Goal: Obtain resource: Download file/media

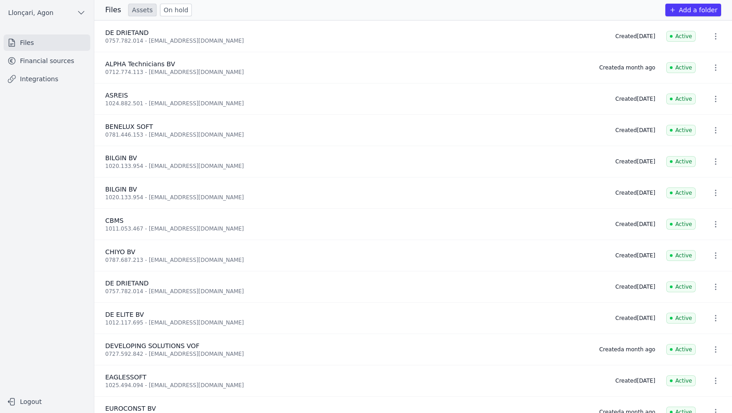
click at [48, 64] on font "Financial sources" at bounding box center [47, 60] width 54 height 7
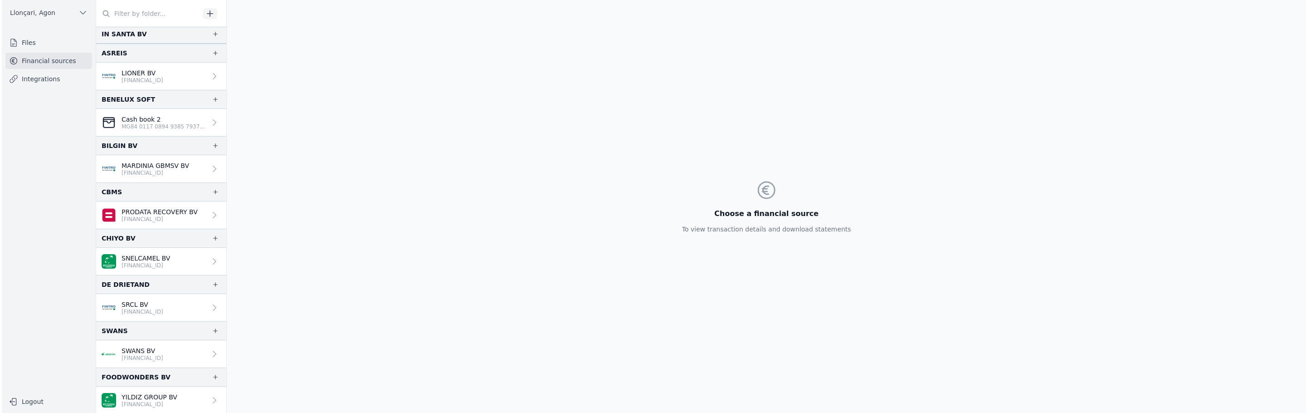
scroll to position [653, 0]
click at [122, 323] on div "SWANS" at bounding box center [159, 329] width 130 height 19
click at [118, 326] on font "SWANS" at bounding box center [113, 329] width 26 height 7
click at [154, 354] on font "[FINANCIAL_ID]" at bounding box center [141, 357] width 42 height 6
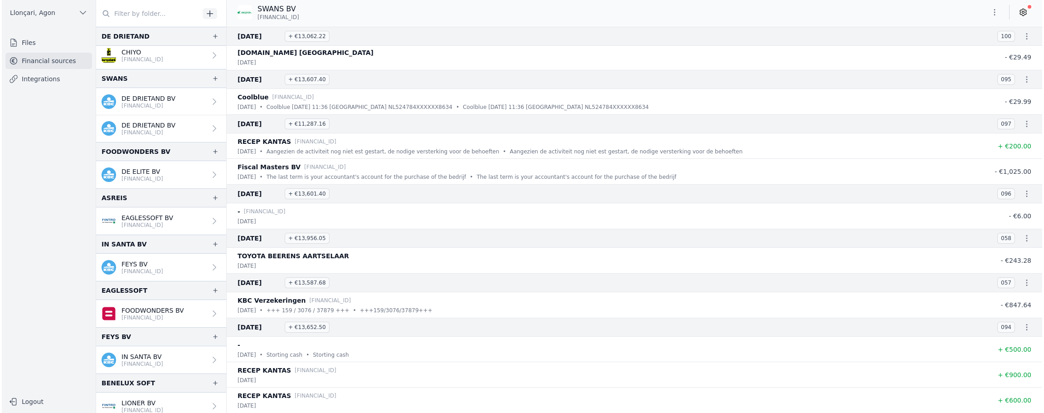
scroll to position [330, 0]
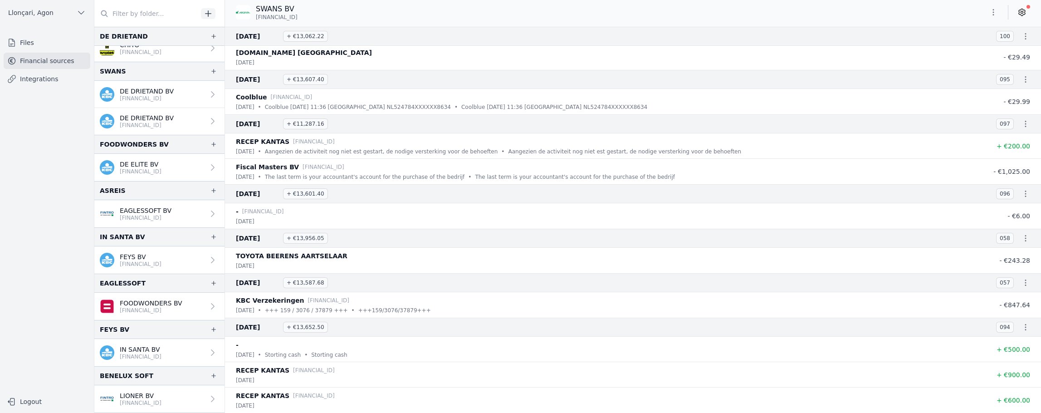
click at [147, 166] on font "DE ELITE BV" at bounding box center [139, 164] width 39 height 7
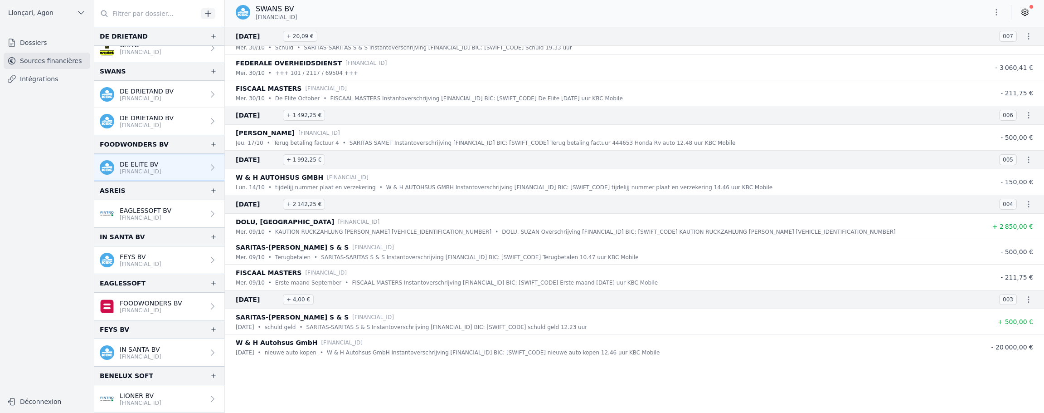
scroll to position [12646, 0]
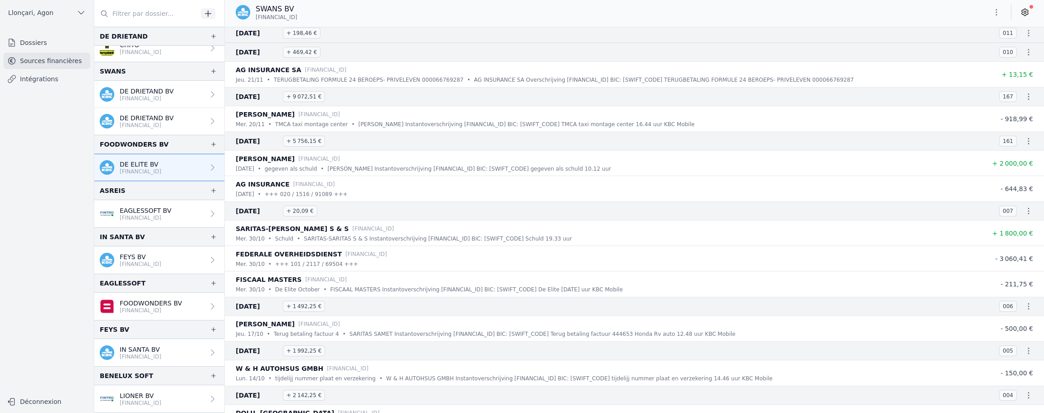
click at [149, 163] on p "DE ELITE BV" at bounding box center [141, 164] width 42 height 9
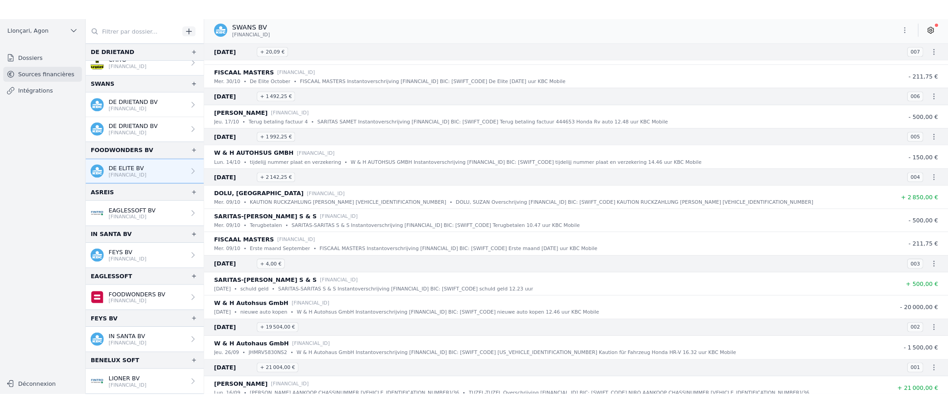
scroll to position [12872, 0]
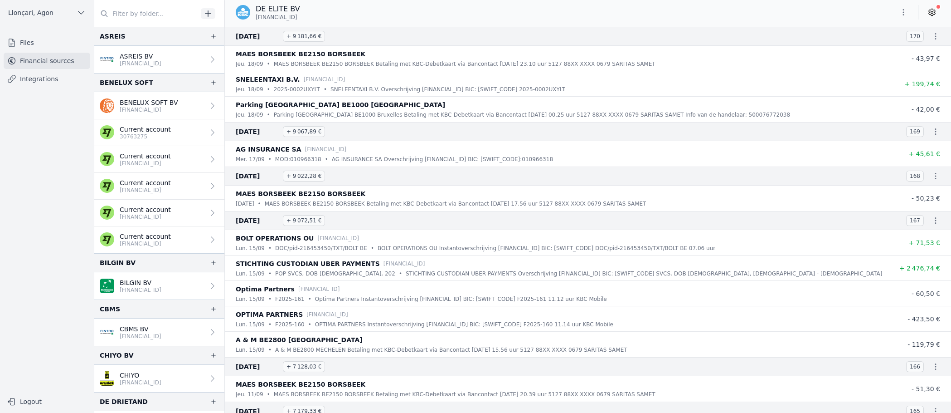
click at [39, 60] on font "Financial sources" at bounding box center [47, 60] width 54 height 7
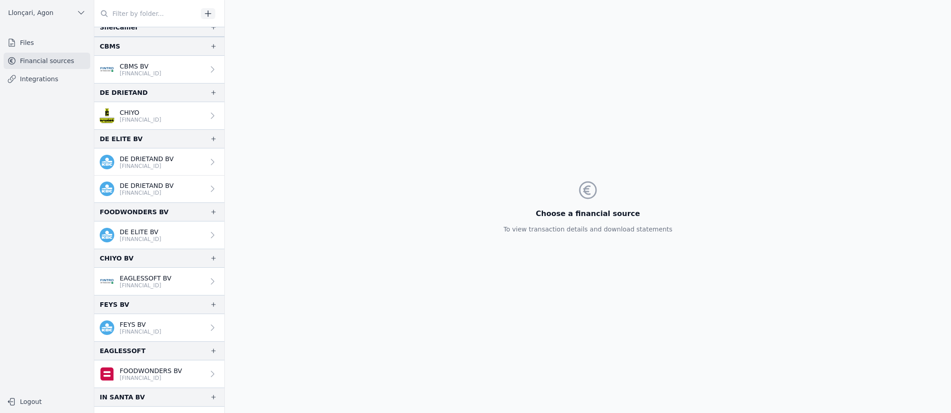
scroll to position [217, 0]
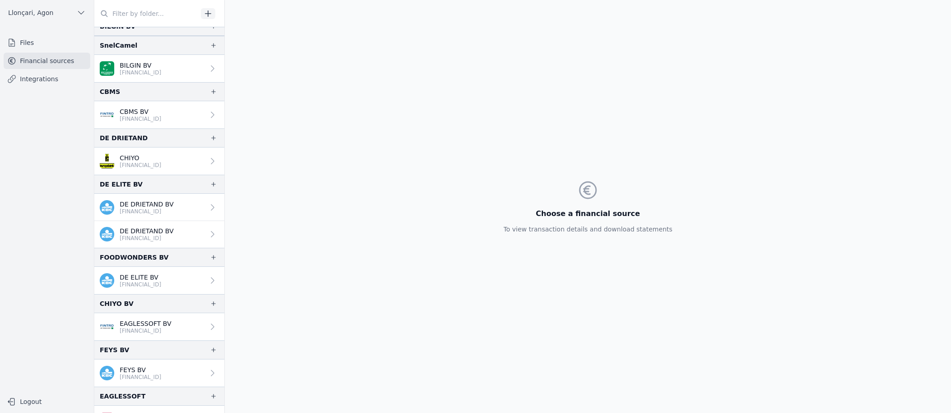
click at [209, 158] on icon at bounding box center [212, 160] width 9 height 9
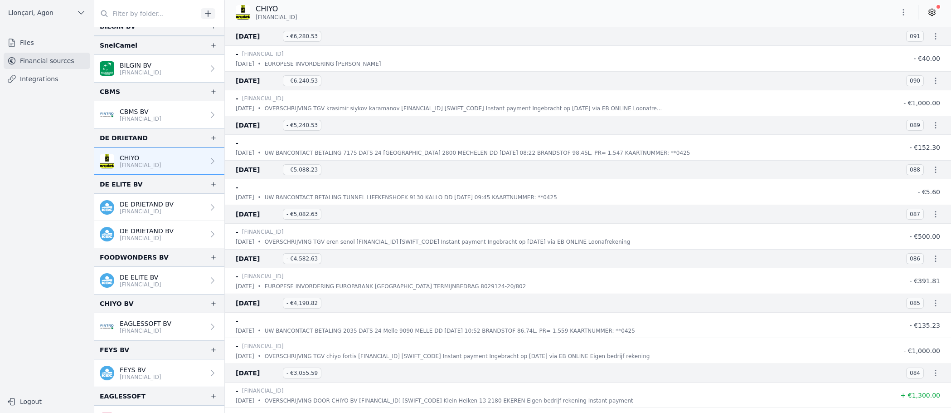
click at [137, 160] on font "CHIYO" at bounding box center [129, 157] width 19 height 7
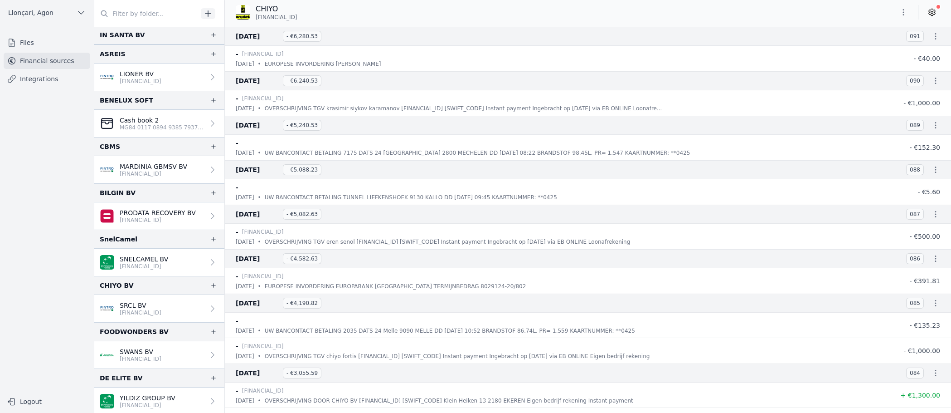
scroll to position [653, 0]
click at [136, 393] on font "YILDIZ GROUP BV" at bounding box center [148, 395] width 56 height 7
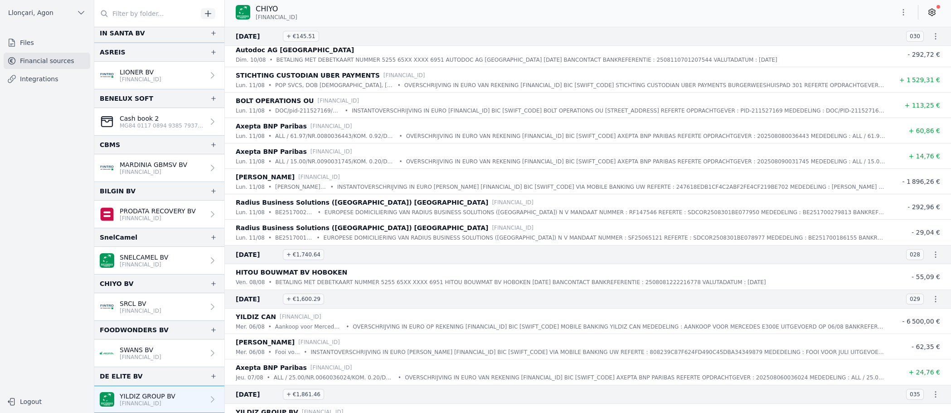
scroll to position [3408, 0]
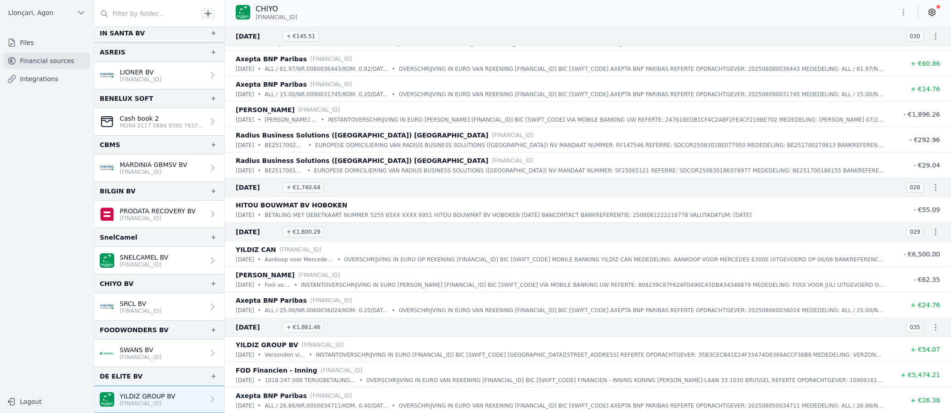
click at [137, 354] on font "[FINANCIAL_ID]" at bounding box center [141, 357] width 42 height 6
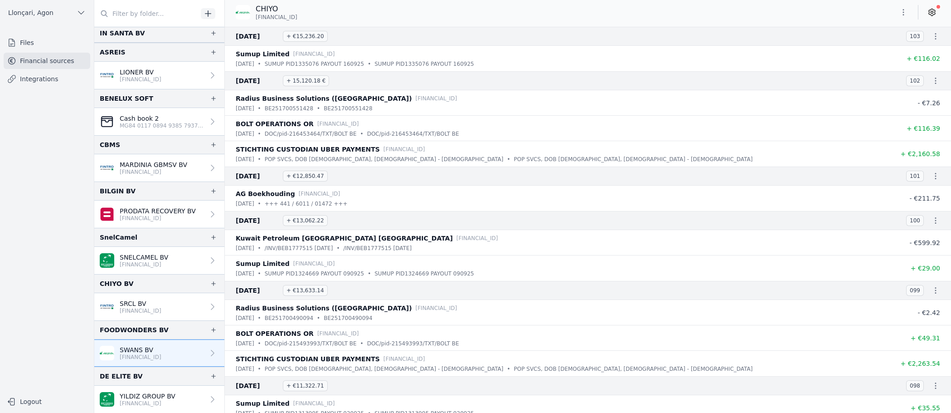
click at [135, 354] on font "[FINANCIAL_ID]" at bounding box center [141, 357] width 42 height 6
click at [120, 354] on font "[FINANCIAL_ID]" at bounding box center [141, 357] width 42 height 6
click at [164, 362] on link "SWANS BV BE54 9734 9146 6597" at bounding box center [159, 352] width 130 height 27
click at [161, 358] on font "[FINANCIAL_ID]" at bounding box center [141, 357] width 42 height 6
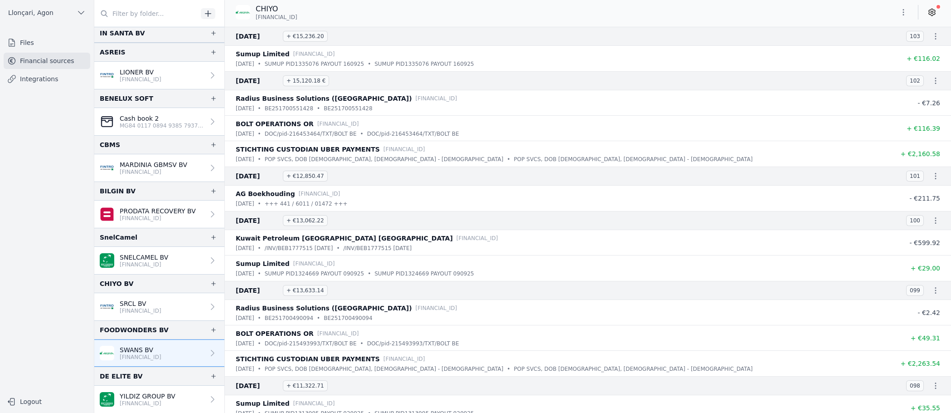
click at [151, 314] on link "SRCL BV BE26 1431 3273 7329" at bounding box center [159, 306] width 130 height 27
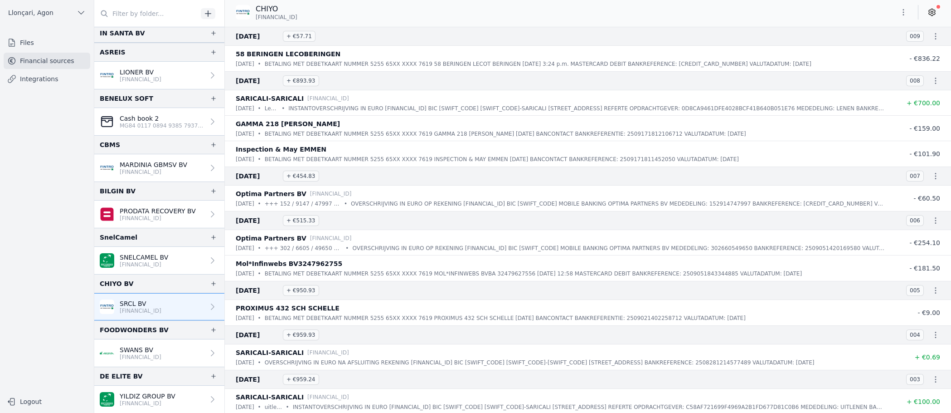
click at [152, 341] on link "SWANS BV BE54 9734 9146 6597" at bounding box center [159, 352] width 130 height 27
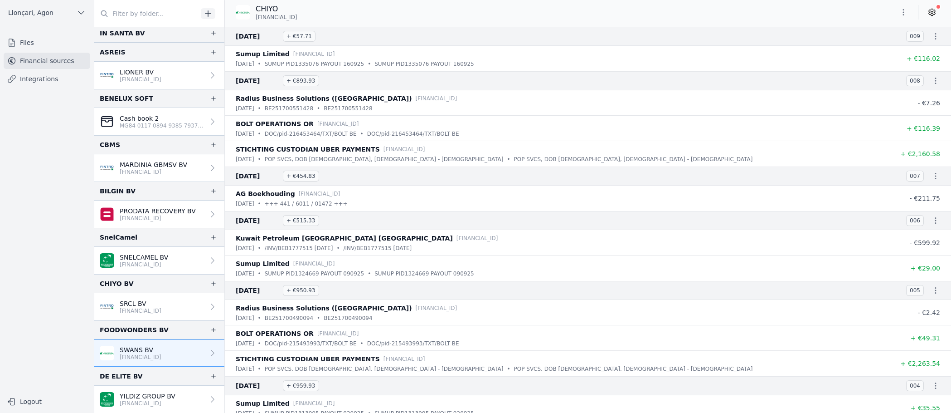
click at [149, 256] on font "SNELCAMEL BV" at bounding box center [144, 256] width 49 height 7
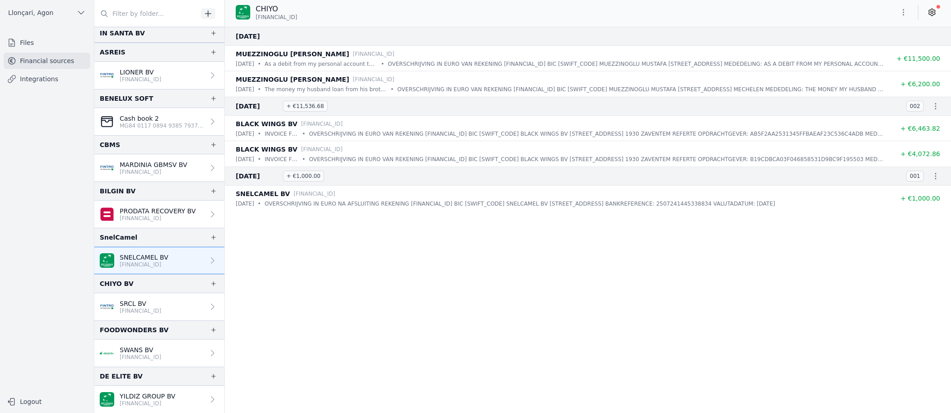
click at [135, 347] on font "SWANS BV" at bounding box center [137, 349] width 34 height 7
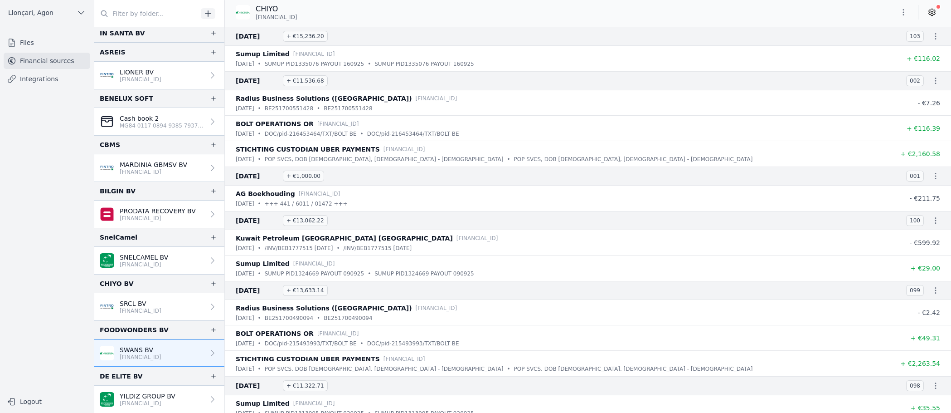
click at [135, 347] on font "SWANS BV" at bounding box center [137, 349] width 34 height 7
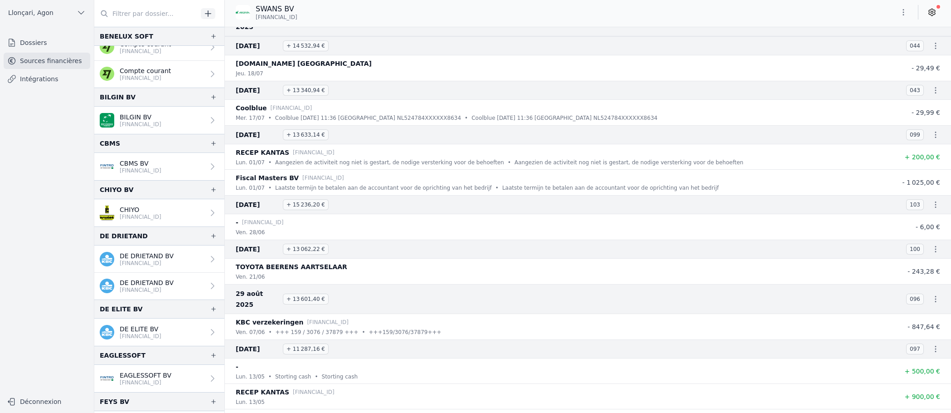
scroll to position [181, 0]
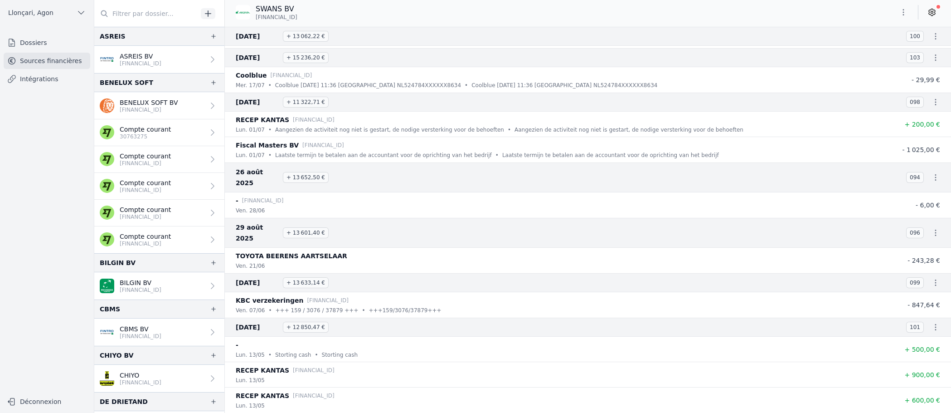
scroll to position [15188, 0]
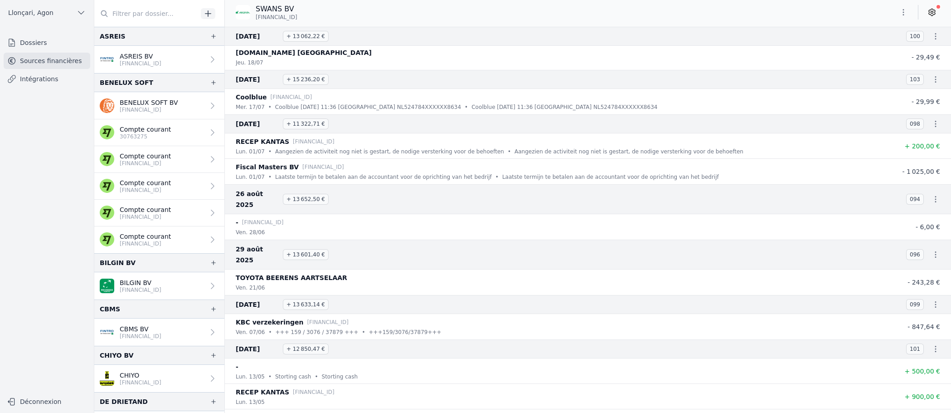
click at [501, 339] on div "10 sept. 2025 + 12 850,47 € 101" at bounding box center [588, 348] width 726 height 19
click at [897, 8] on button "button" at bounding box center [904, 12] width 18 height 15
click at [878, 50] on button "Exporter" at bounding box center [881, 48] width 65 height 17
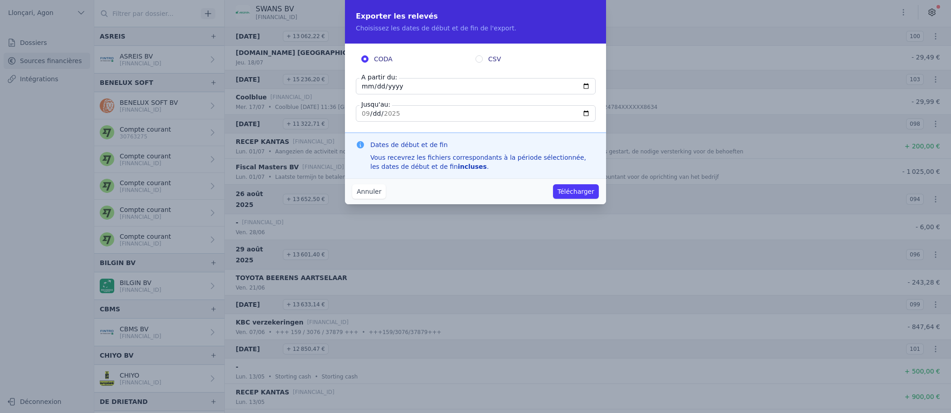
click at [360, 82] on input "2025-09-16" at bounding box center [476, 86] width 240 height 16
type input "2025-01-16"
type input "[DATE]"
click at [365, 118] on input "2025-09-16" at bounding box center [476, 113] width 240 height 16
type input "2025-03-16"
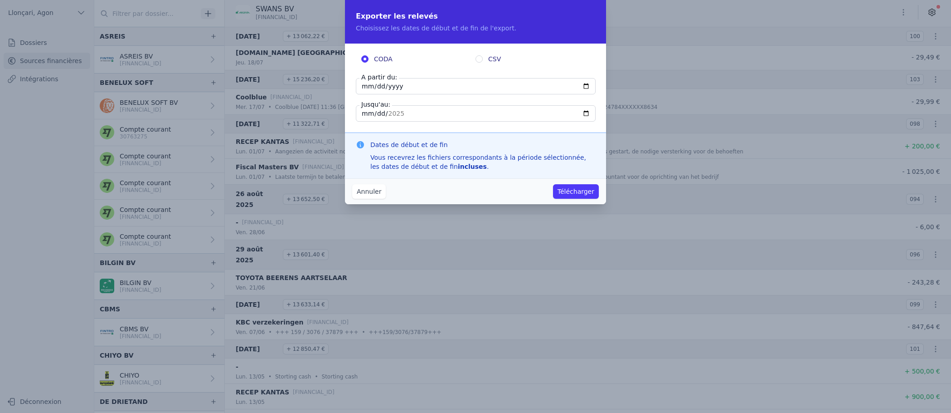
type input "2025-03-01"
type input "2025-03-06"
click at [365, 118] on input "2025-03-06" at bounding box center [476, 113] width 240 height 16
click at [365, 117] on input "2025-03-06" at bounding box center [476, 113] width 240 height 16
click at [366, 115] on input "2025-03-06" at bounding box center [476, 113] width 240 height 16
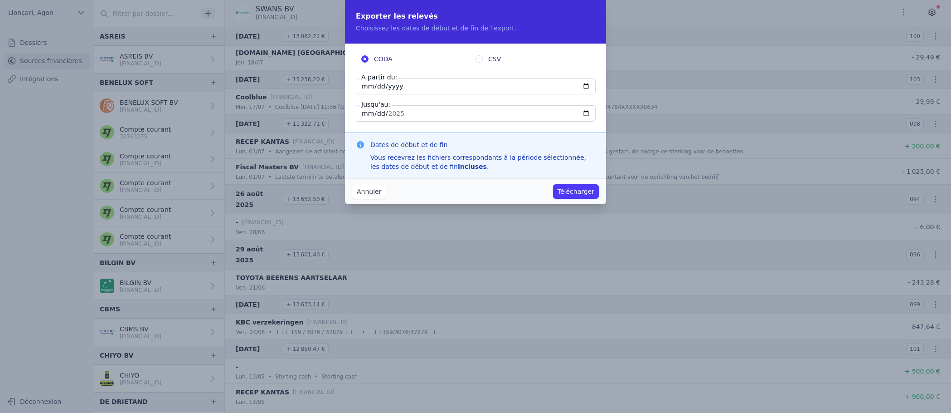
type input "2025-03-01"
click at [366, 115] on input "2025-03-01" at bounding box center [476, 113] width 240 height 16
type input "2025-06-30"
click at [577, 192] on button "Télécharger" at bounding box center [576, 191] width 46 height 15
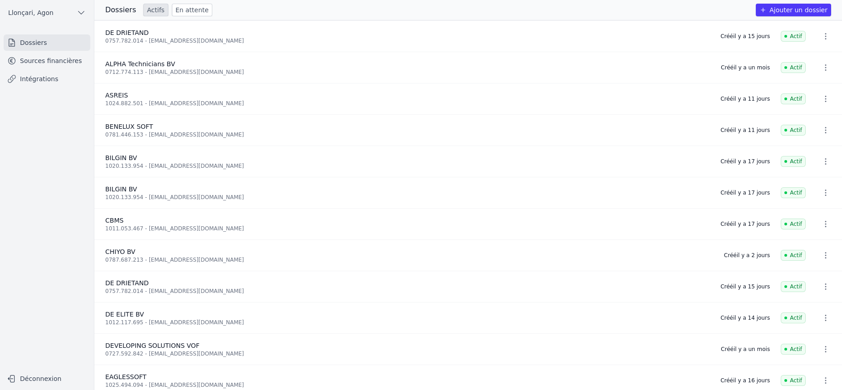
click at [34, 58] on link "Sources financières" at bounding box center [47, 61] width 87 height 16
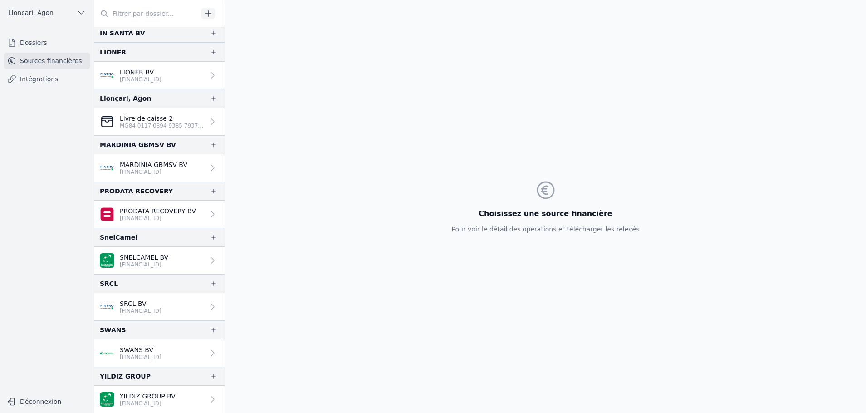
scroll to position [5, 0]
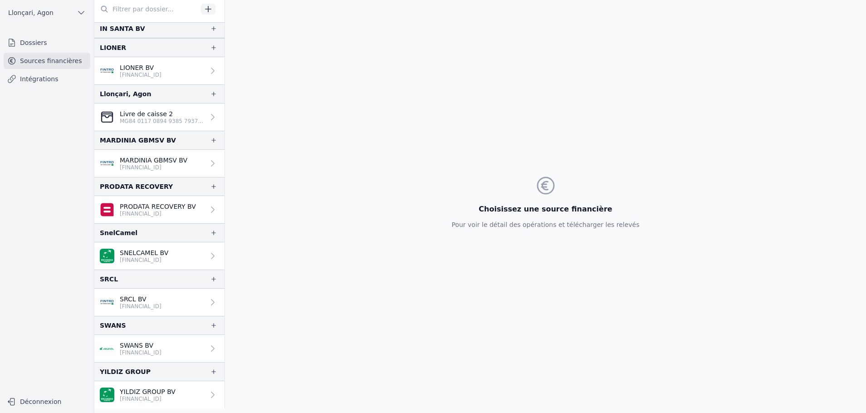
click at [142, 348] on p "SWANS BV" at bounding box center [141, 345] width 42 height 9
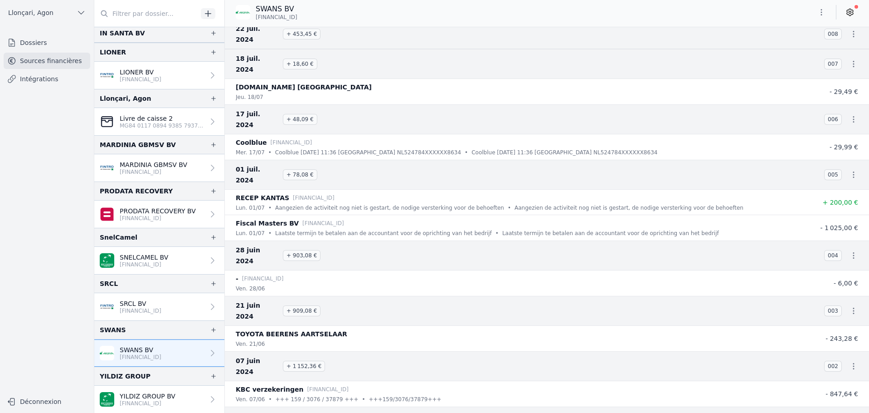
scroll to position [13458, 0]
click at [28, 237] on nav "Dossiers Sources financières Intégrations" at bounding box center [46, 209] width 79 height 350
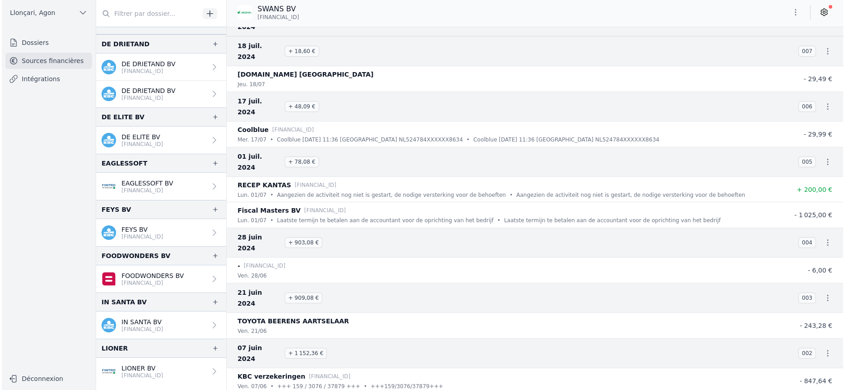
scroll to position [363, 0]
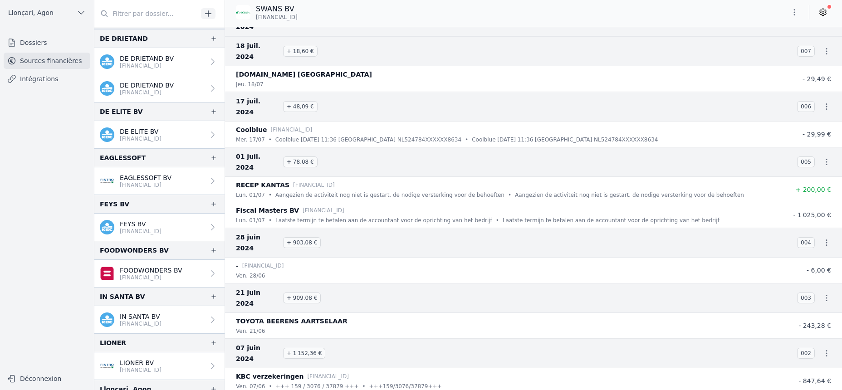
click at [139, 224] on p "FEYS BV" at bounding box center [141, 223] width 42 height 9
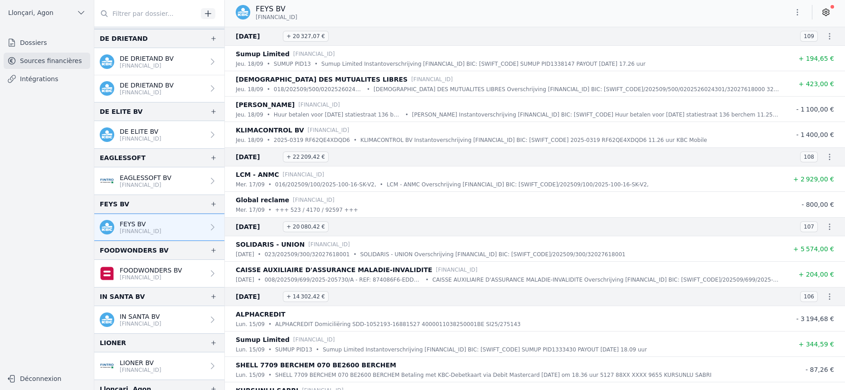
click at [139, 225] on p "FEYS BV" at bounding box center [141, 223] width 42 height 9
click at [795, 8] on icon "button" at bounding box center [797, 12] width 9 height 9
click at [770, 49] on button "Exporter" at bounding box center [775, 48] width 65 height 17
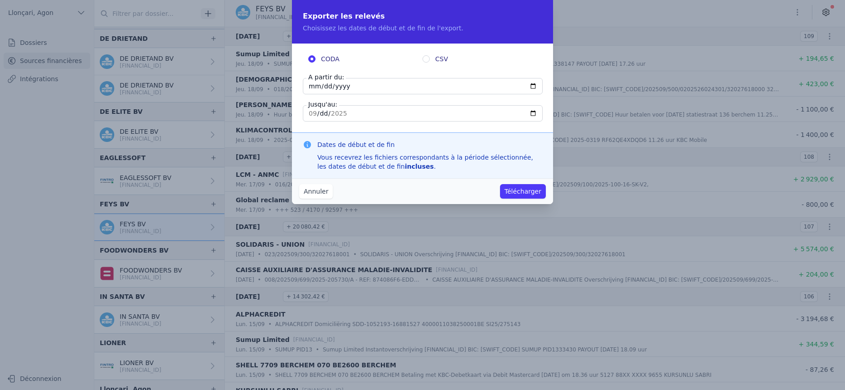
click at [309, 84] on input "[DATE]" at bounding box center [423, 86] width 240 height 16
type input "[DATE]"
click at [465, 190] on div "Annuler Télécharger" at bounding box center [422, 191] width 261 height 26
click at [306, 84] on input "[DATE]" at bounding box center [423, 86] width 240 height 16
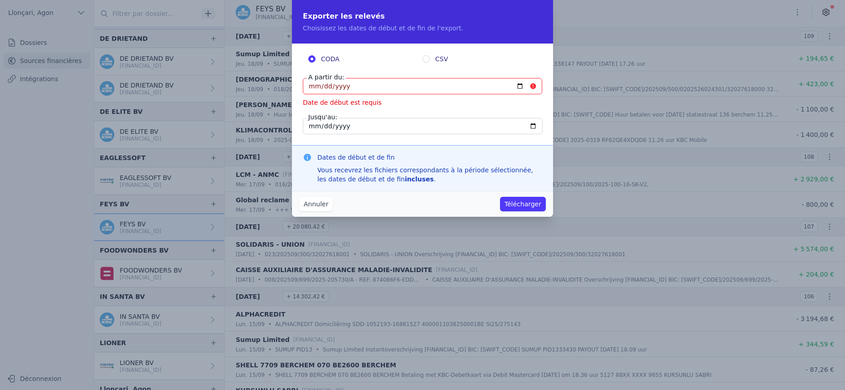
type input "[DATE]"
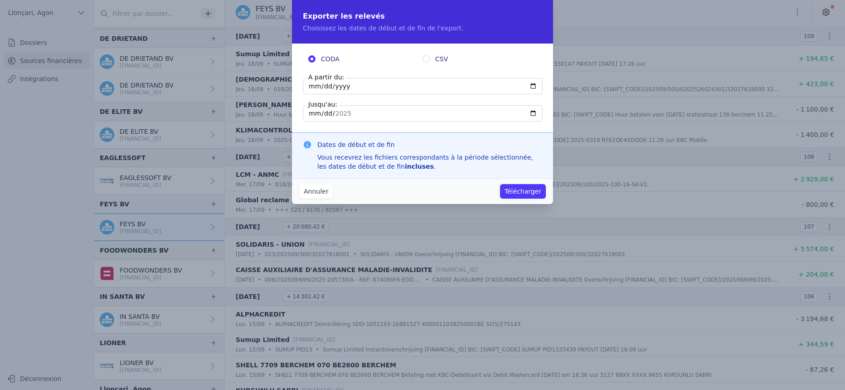
click at [306, 116] on input "[DATE]" at bounding box center [423, 113] width 240 height 16
click at [530, 193] on button "Télécharger" at bounding box center [523, 191] width 46 height 15
